Goal: Navigation & Orientation: Understand site structure

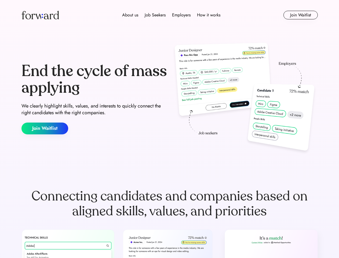
click at [169, 129] on div "End the cycle of mass applying We clearly highlight skills, values, and interes…" at bounding box center [169, 98] width 296 height 115
click at [170, 15] on div "About us Job Seekers Employers How it works" at bounding box center [172, 15] width 212 height 6
click at [40, 15] on img at bounding box center [40, 15] width 38 height 9
click at [171, 15] on div "About us Job Seekers Employers How it works" at bounding box center [172, 15] width 212 height 6
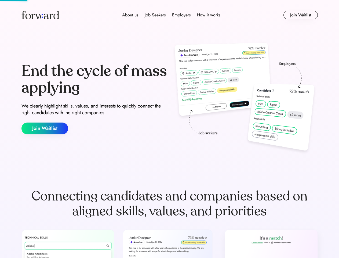
click at [130, 15] on div "About us" at bounding box center [130, 15] width 16 height 6
click at [155, 15] on div "Job Seekers" at bounding box center [155, 15] width 21 height 6
click at [181, 15] on div "Employers" at bounding box center [181, 15] width 19 height 6
click at [208, 15] on div "How it works" at bounding box center [208, 15] width 23 height 6
click at [300, 15] on button "Join Waitlist" at bounding box center [301, 15] width 34 height 9
